Goal: Navigation & Orientation: Find specific page/section

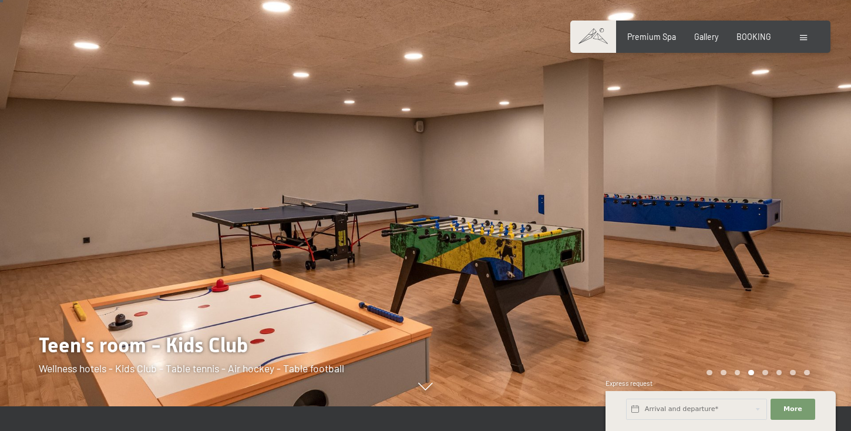
scroll to position [28, 0]
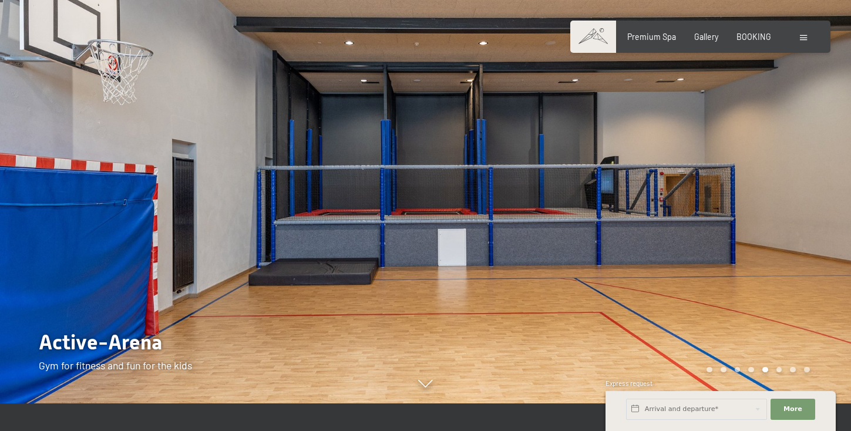
click at [806, 43] on div "Booking Enquiries Premium Spa Gallery BOOKING DE IT EN Vouchers Gallery Enquiri…" at bounding box center [699, 37] width 218 height 12
click at [806, 42] on div at bounding box center [804, 37] width 10 height 12
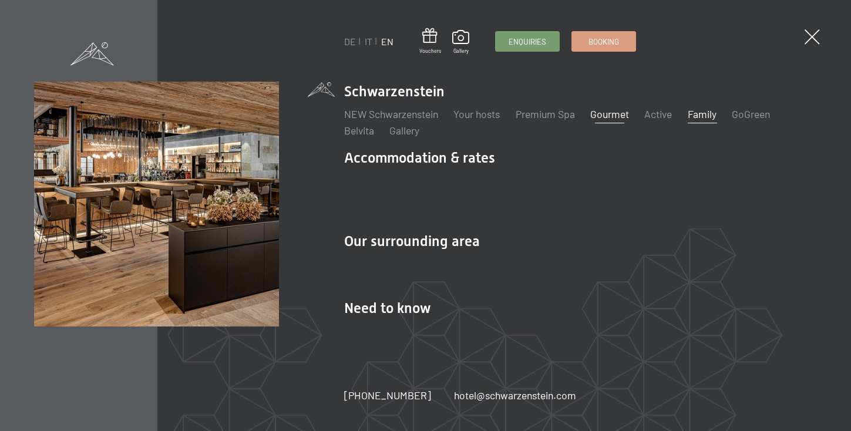
click at [610, 120] on link "Gourmet" at bounding box center [609, 113] width 39 height 13
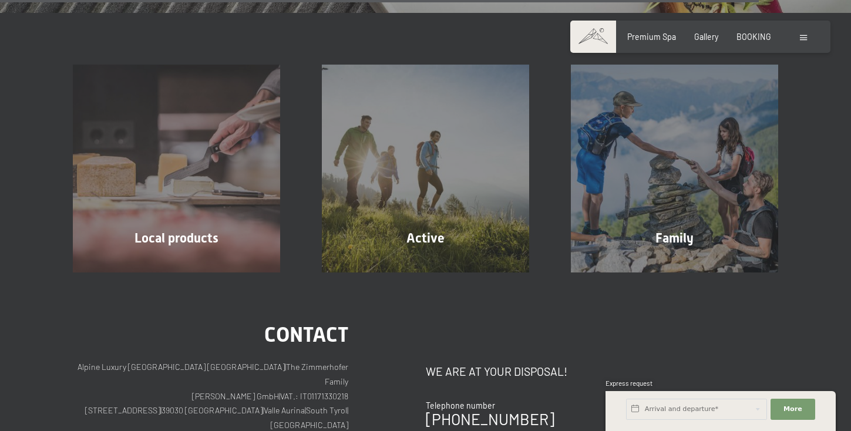
scroll to position [2773, 0]
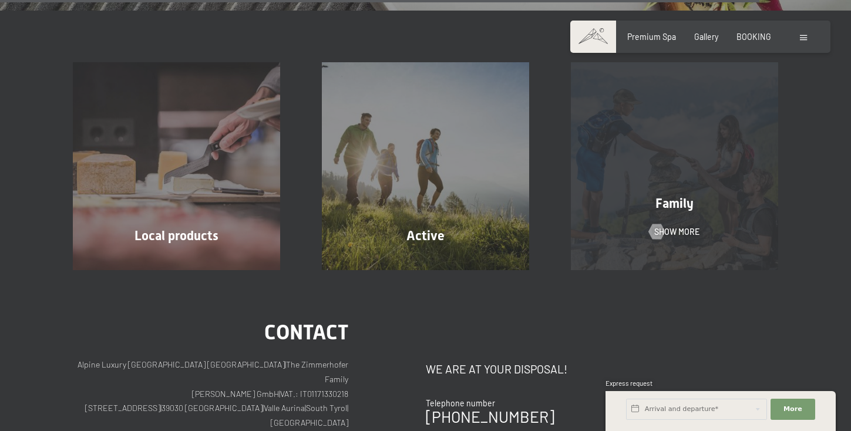
click at [681, 241] on div "Family Show more" at bounding box center [673, 165] width 249 height 207
